Goal: Transaction & Acquisition: Book appointment/travel/reservation

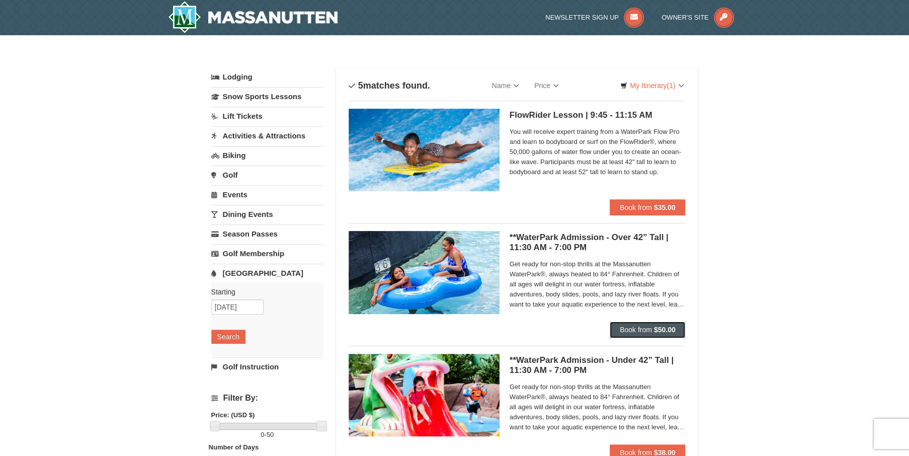
click at [659, 331] on strong "$50.00" at bounding box center [665, 329] width 22 height 8
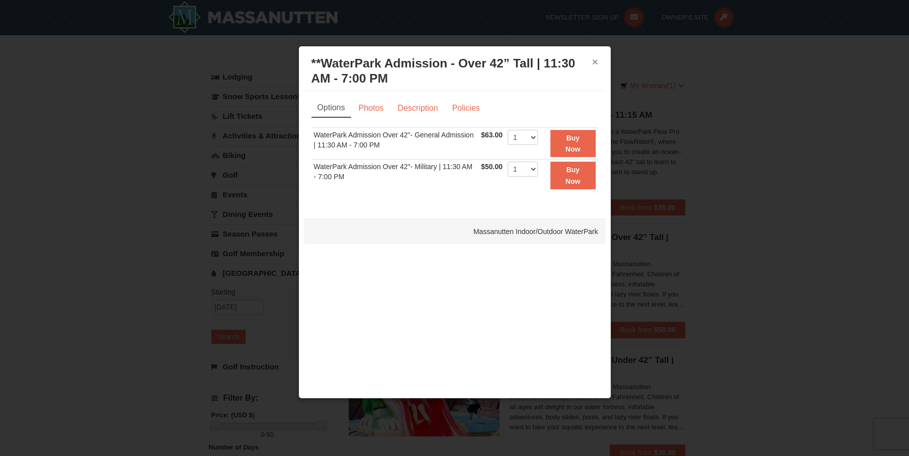
click at [592, 60] on button "×" at bounding box center [595, 62] width 6 height 10
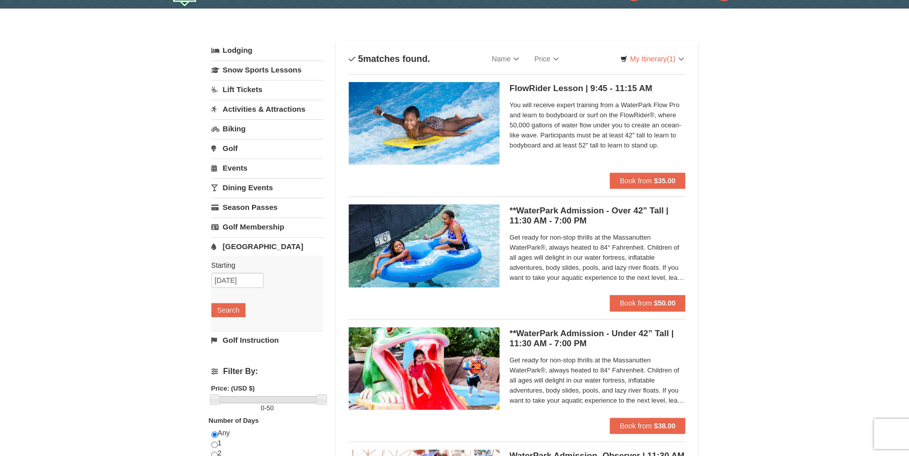
scroll to position [50, 0]
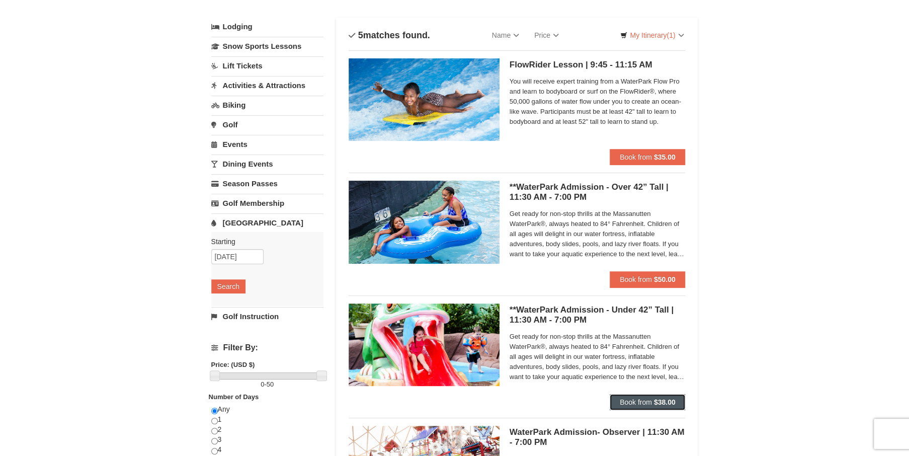
click at [664, 405] on button "Book from $38.00" at bounding box center [647, 402] width 76 height 16
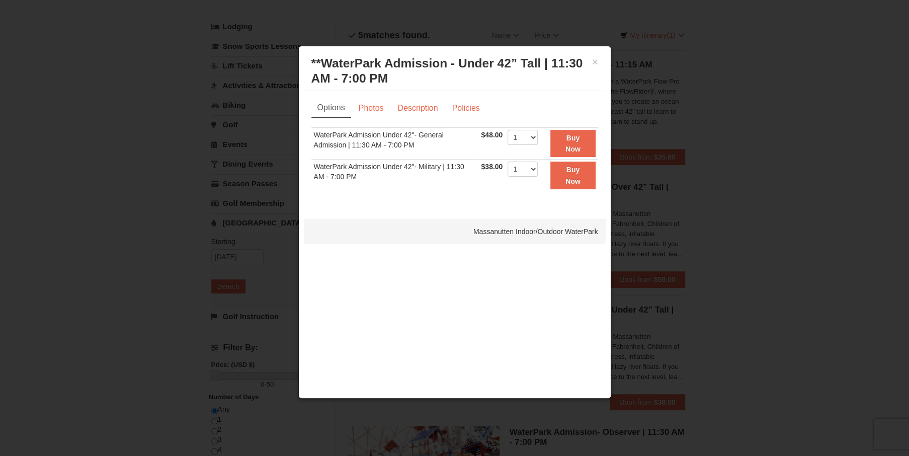
click at [597, 60] on div "× **WaterPark Admission - Under 42” Tall | 11:30 AM - 7:00 PM Massanutten Indoo…" at bounding box center [455, 71] width 302 height 40
click at [595, 60] on button "×" at bounding box center [595, 62] width 6 height 10
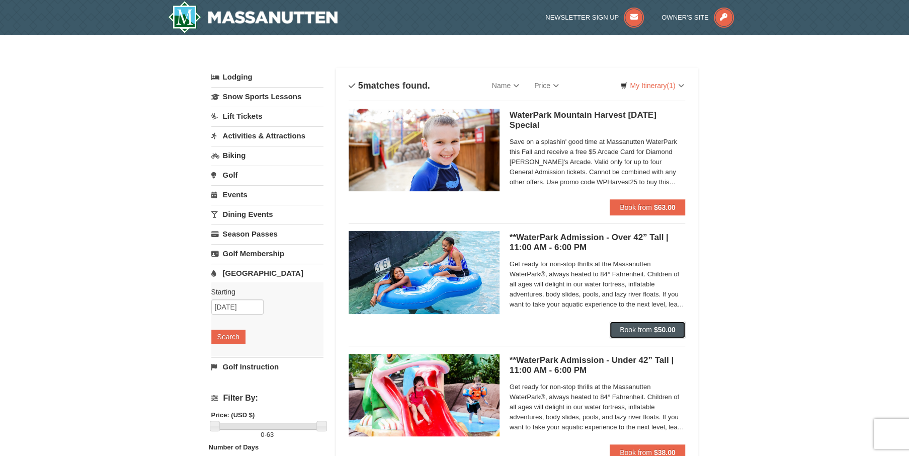
click at [654, 335] on button "Book from $50.00" at bounding box center [647, 329] width 76 height 16
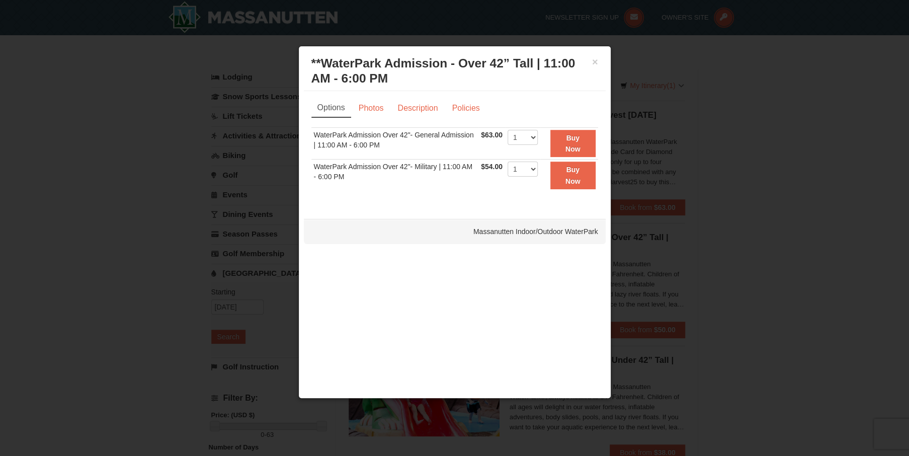
click at [598, 69] on div "× **WaterPark Admission - Over 42” Tall | 11:00 AM - 6:00 PM Massanutten Indoor…" at bounding box center [455, 71] width 302 height 40
click at [598, 65] on div "× **WaterPark Admission - Over 42” Tall | 11:00 AM - 6:00 PM Massanutten Indoor…" at bounding box center [455, 71] width 302 height 40
click at [596, 62] on button "×" at bounding box center [595, 62] width 6 height 10
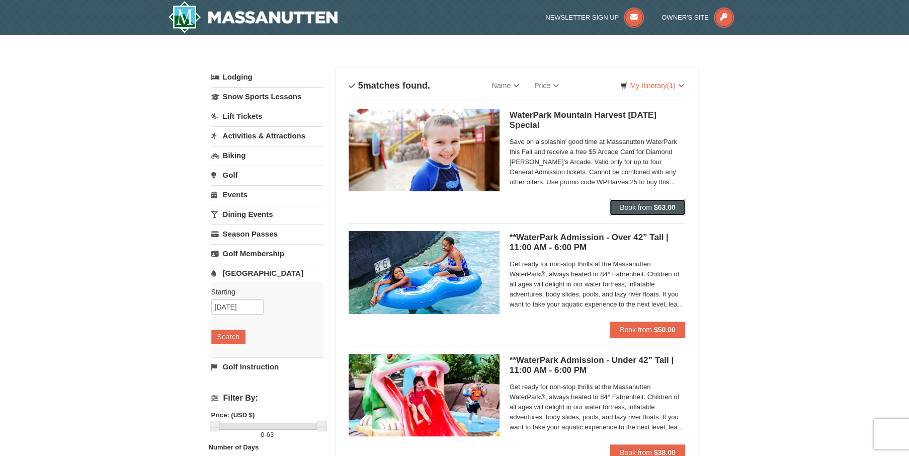
click at [623, 203] on span "Book from" at bounding box center [636, 207] width 32 height 8
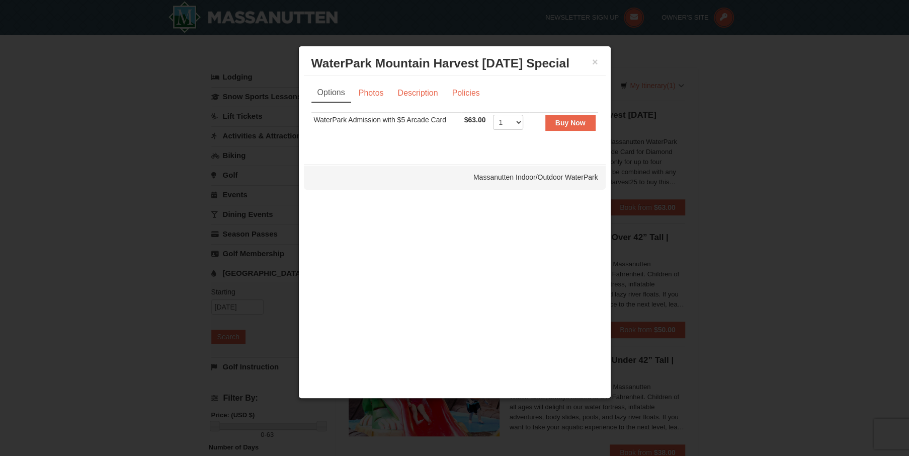
click at [583, 62] on h3 "WaterPark Mountain Harvest Sunday Special Massanutten Indoor/Outdoor WaterPark" at bounding box center [454, 63] width 287 height 15
click at [582, 63] on h3 "WaterPark Mountain Harvest Sunday Special Massanutten Indoor/Outdoor WaterPark" at bounding box center [454, 63] width 287 height 15
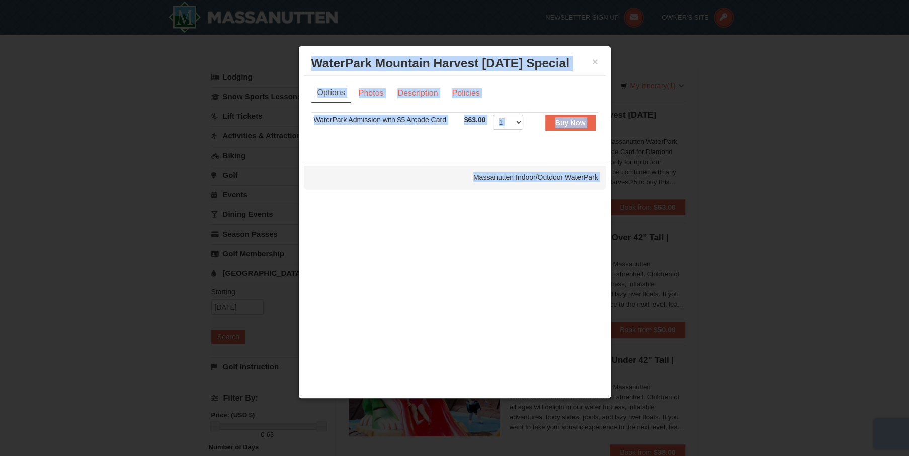
drag, startPoint x: 422, startPoint y: 129, endPoint x: 452, endPoint y: 52, distance: 82.6
click at [716, 121] on div at bounding box center [454, 228] width 909 height 456
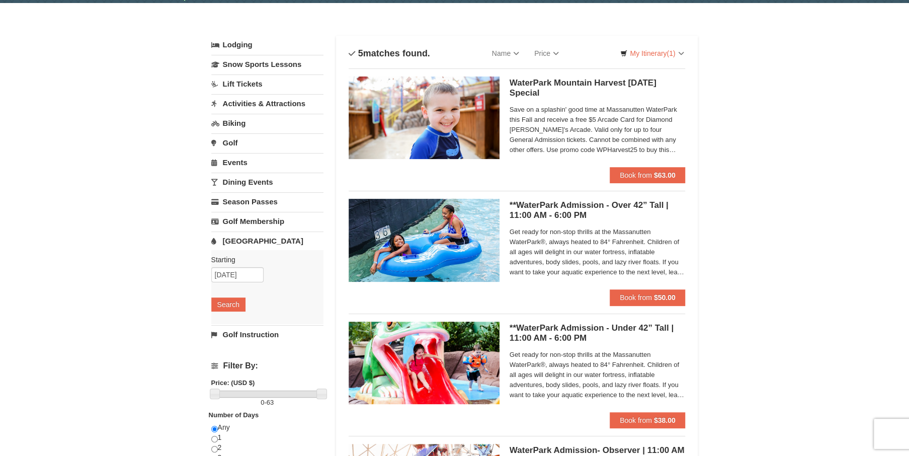
scroll to position [50, 0]
